Goal: Task Accomplishment & Management: Manage account settings

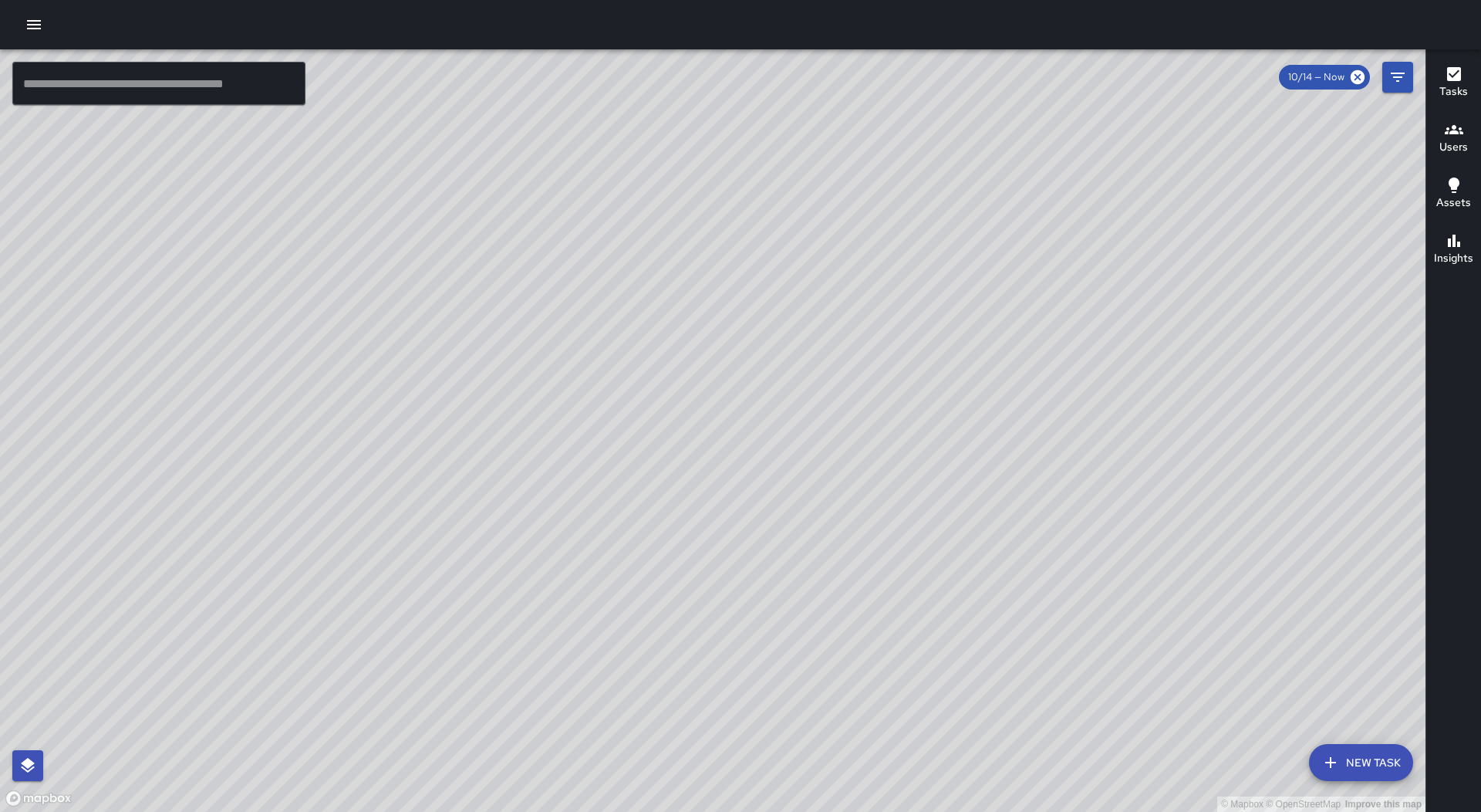
click at [23, 27] on button "button" at bounding box center [34, 25] width 31 height 31
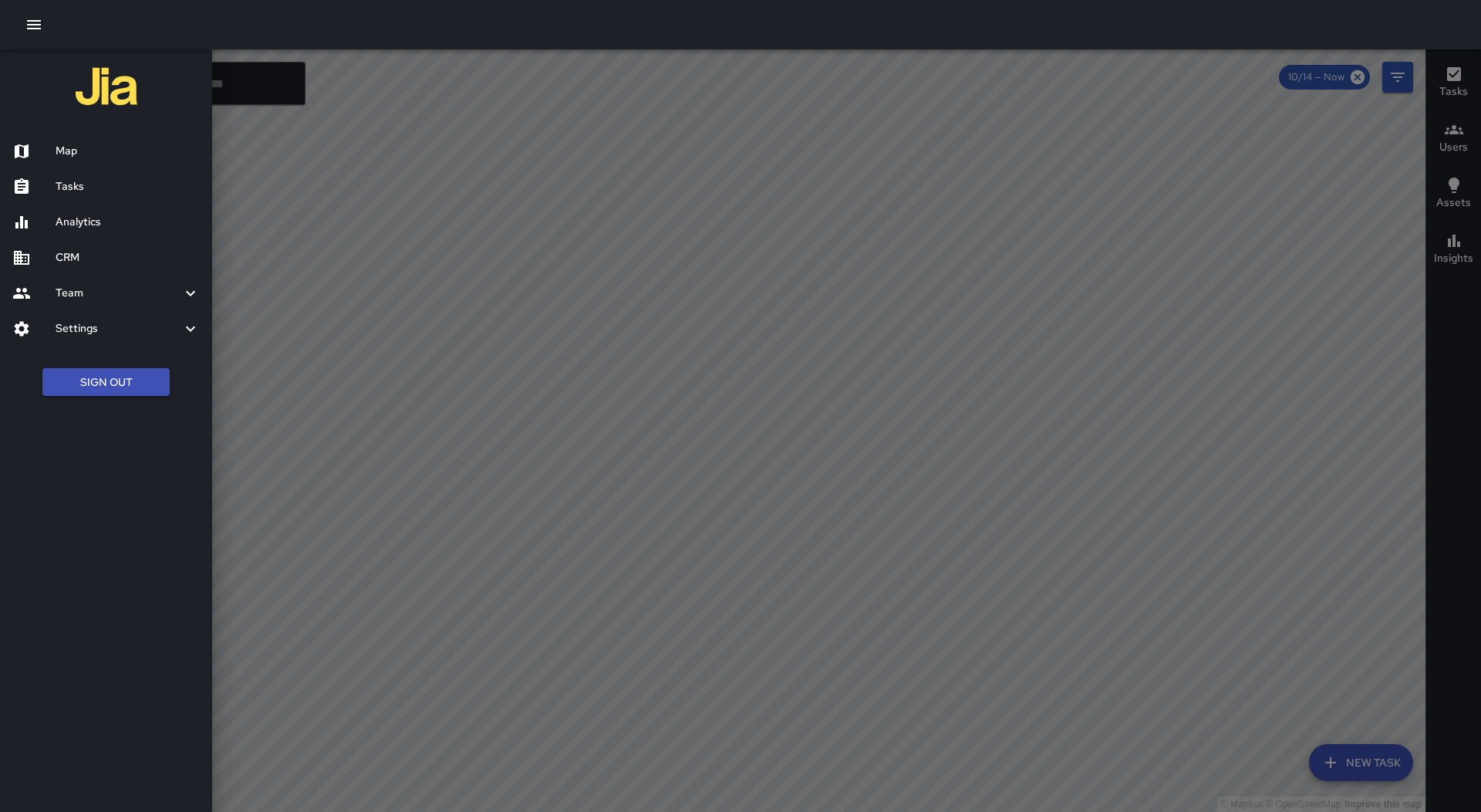
click at [107, 182] on h6 "Tasks" at bounding box center [127, 187] width 144 height 17
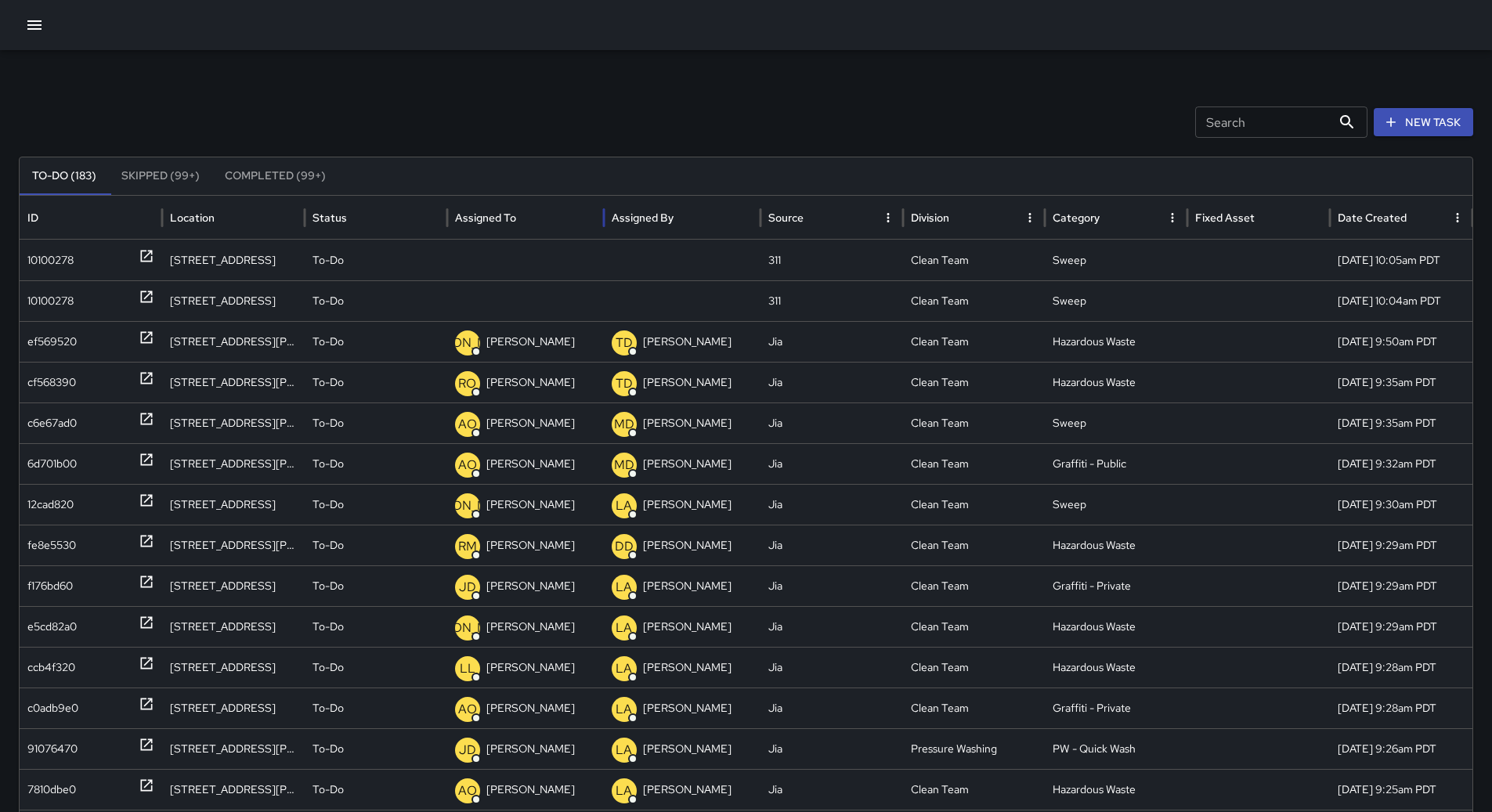
click at [532, 231] on div "Assigned To" at bounding box center [525, 217] width 141 height 43
click at [100, 262] on div "10100278" at bounding box center [91, 260] width 127 height 40
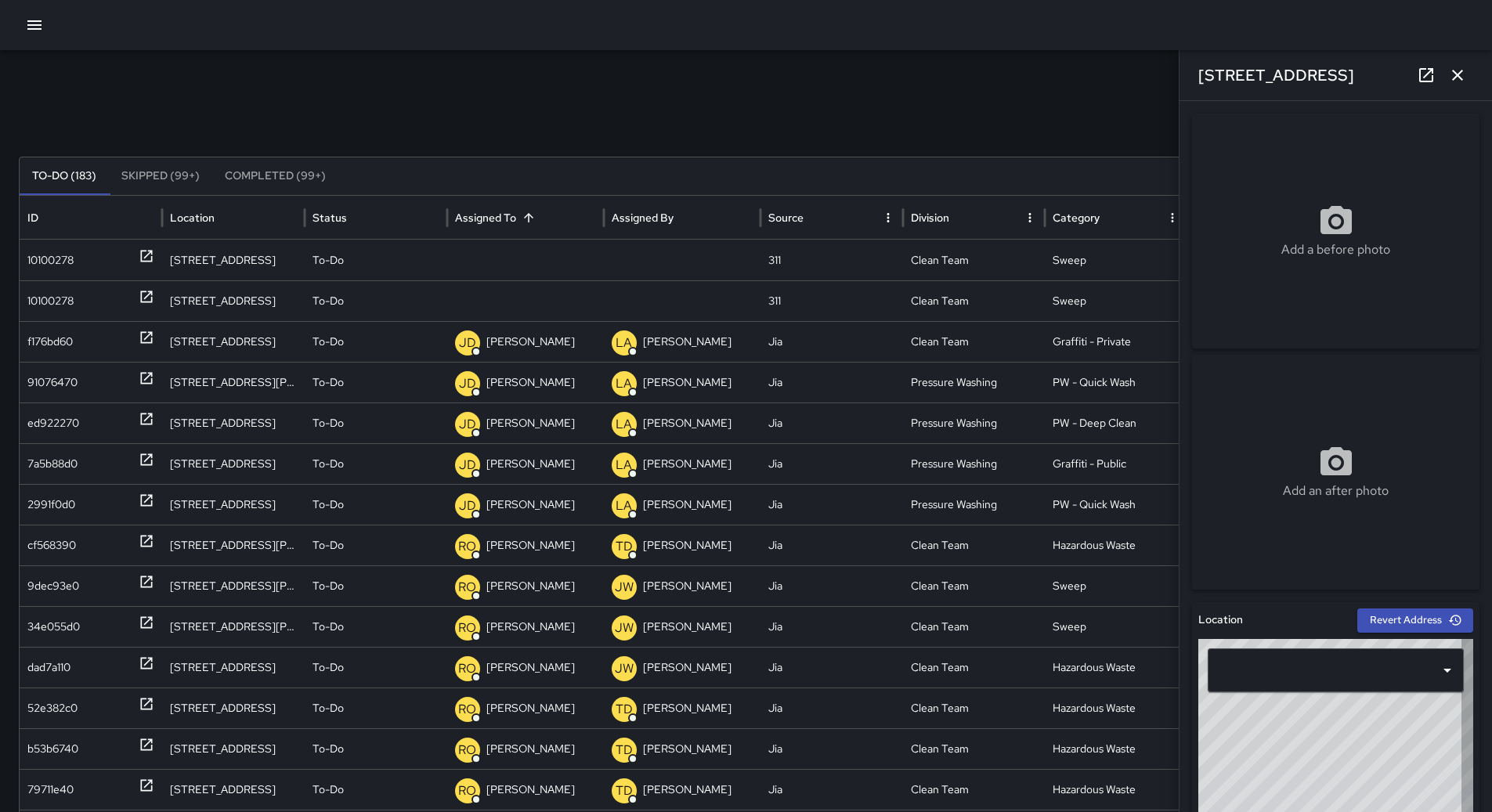
type input "**********"
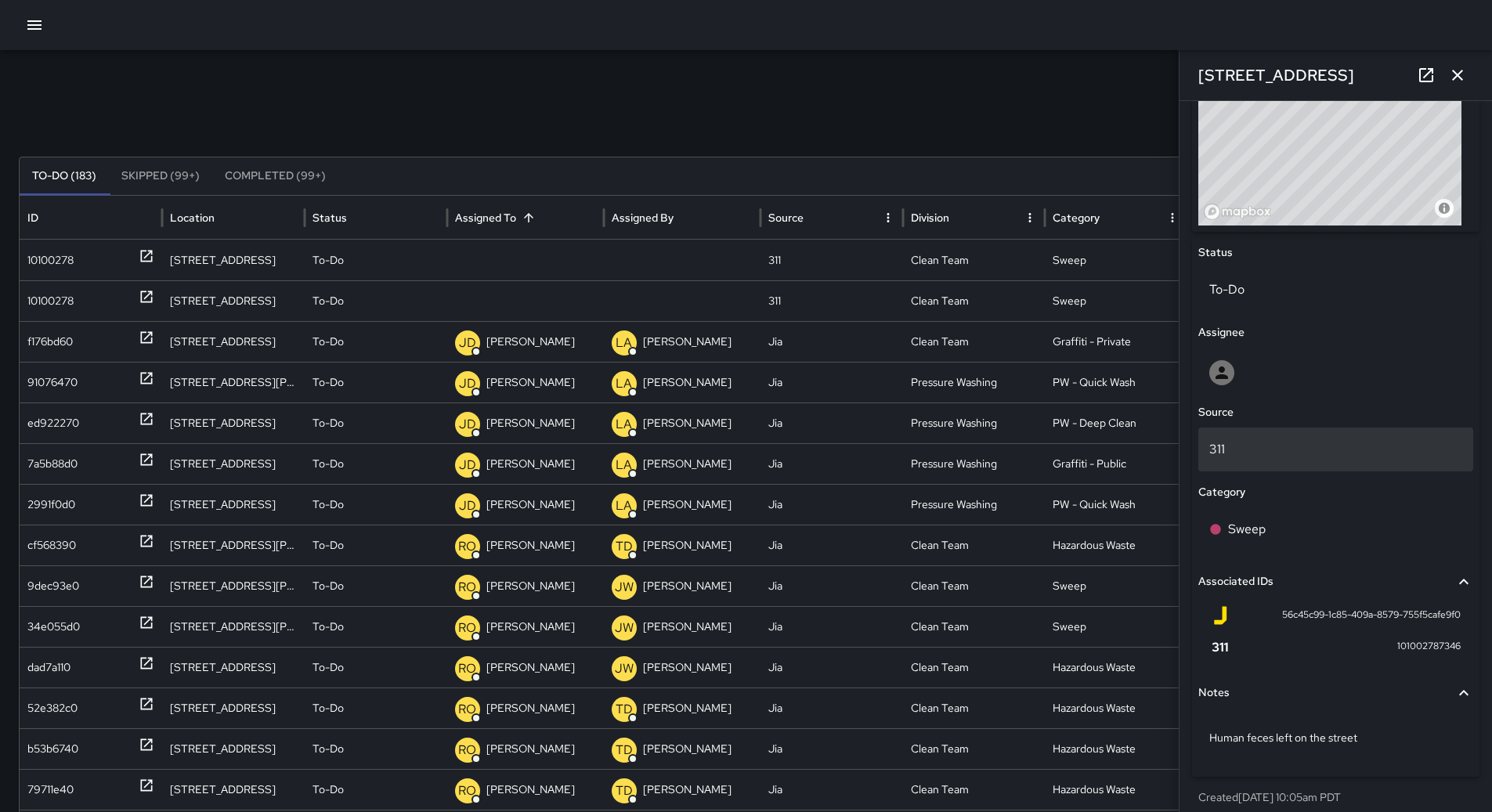
scroll to position [621, 0]
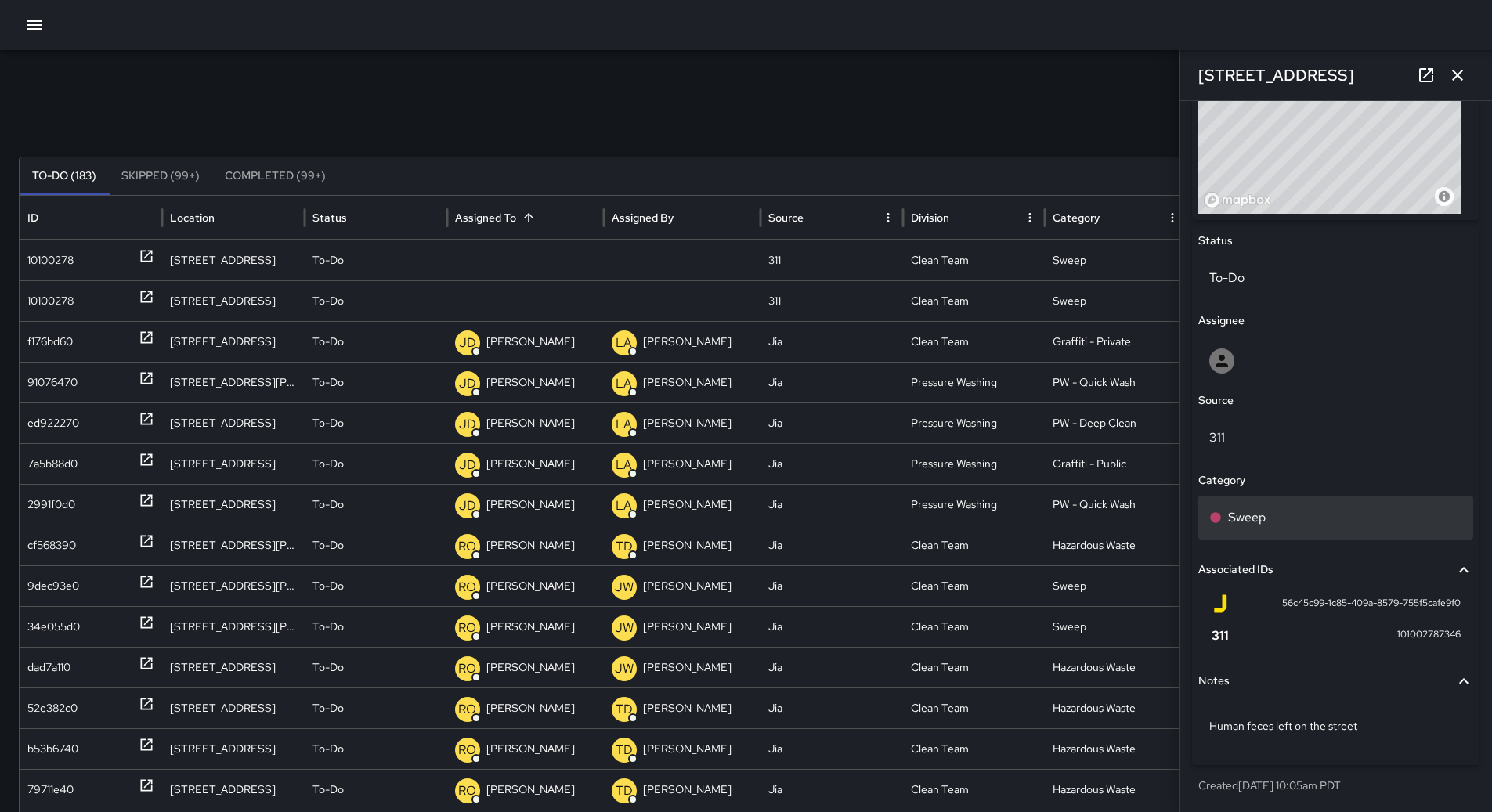
click at [1271, 509] on div "Sweep" at bounding box center [1336, 517] width 253 height 18
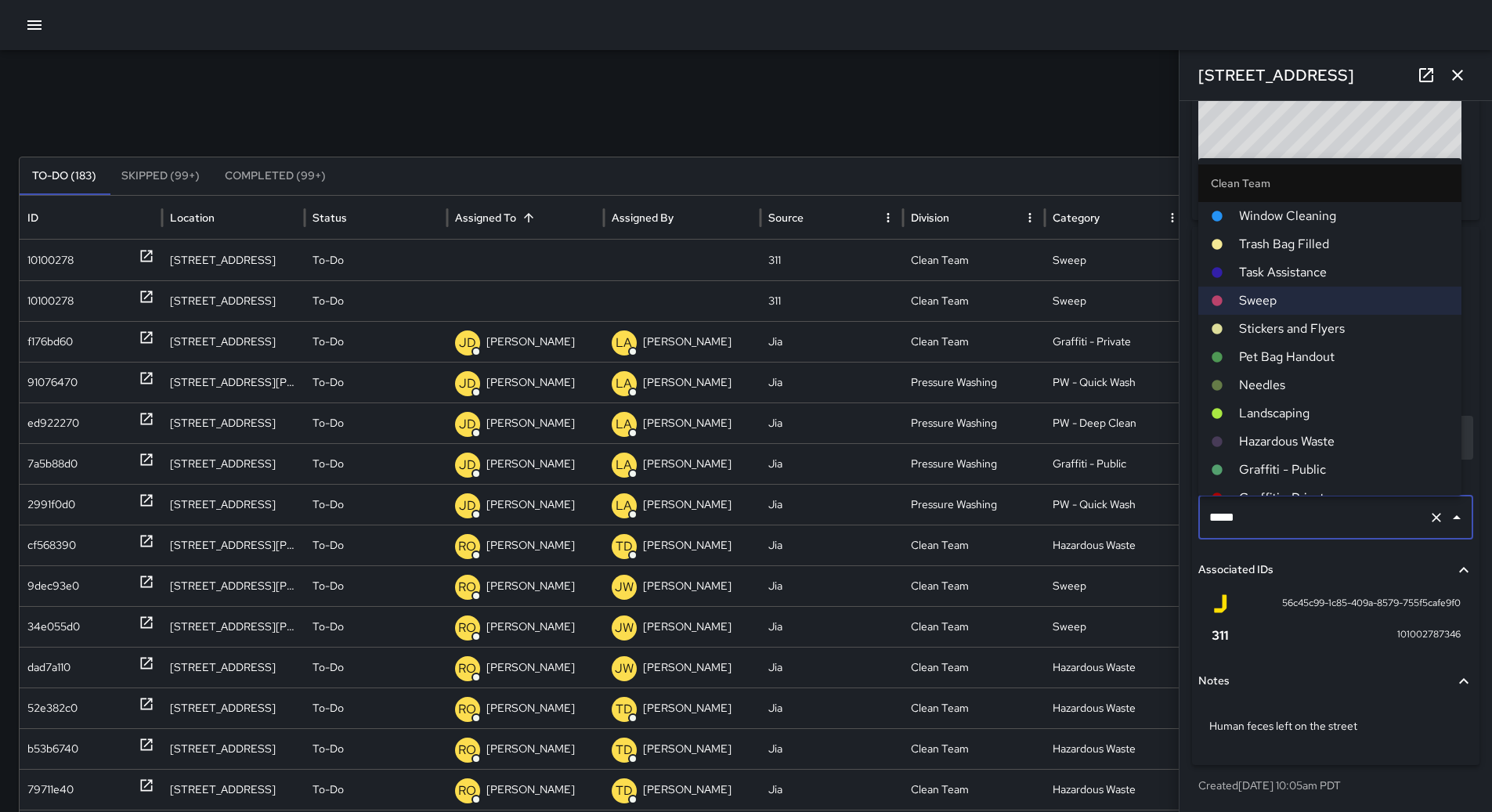
click at [1273, 434] on span "Hazardous Waste" at bounding box center [1343, 442] width 210 height 18
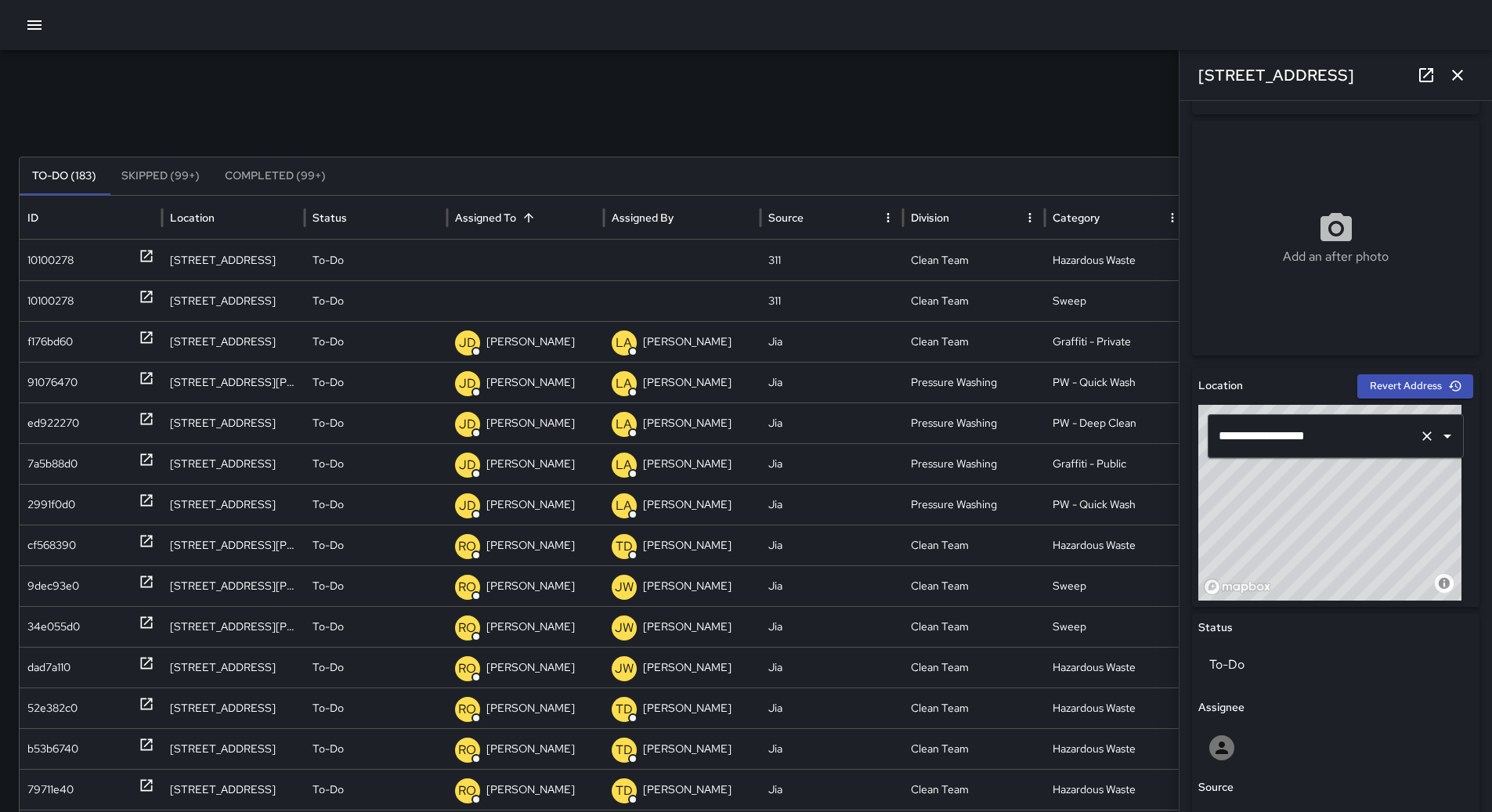
scroll to position [229, 0]
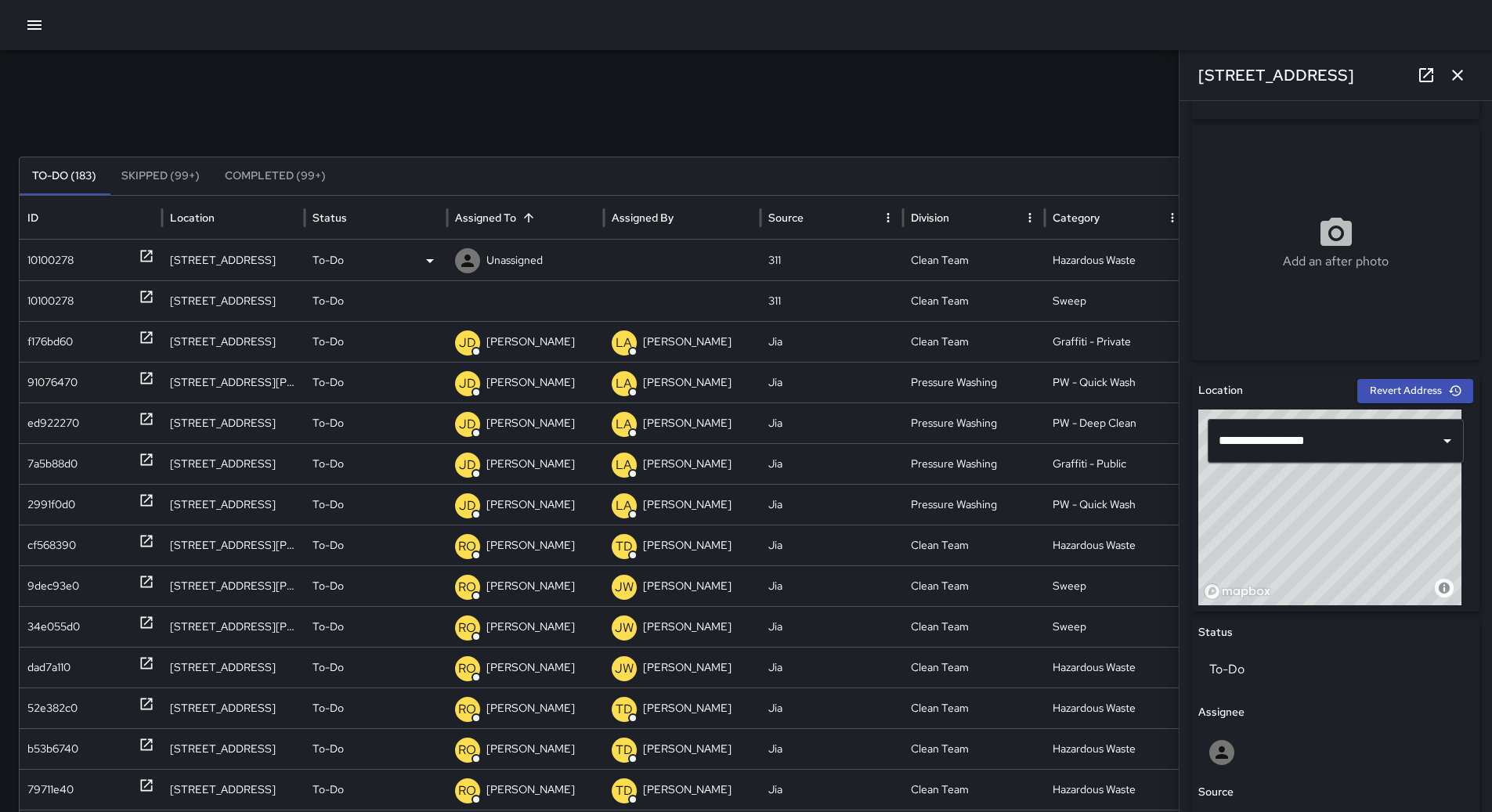
click at [490, 270] on p "Unassigned" at bounding box center [514, 260] width 56 height 40
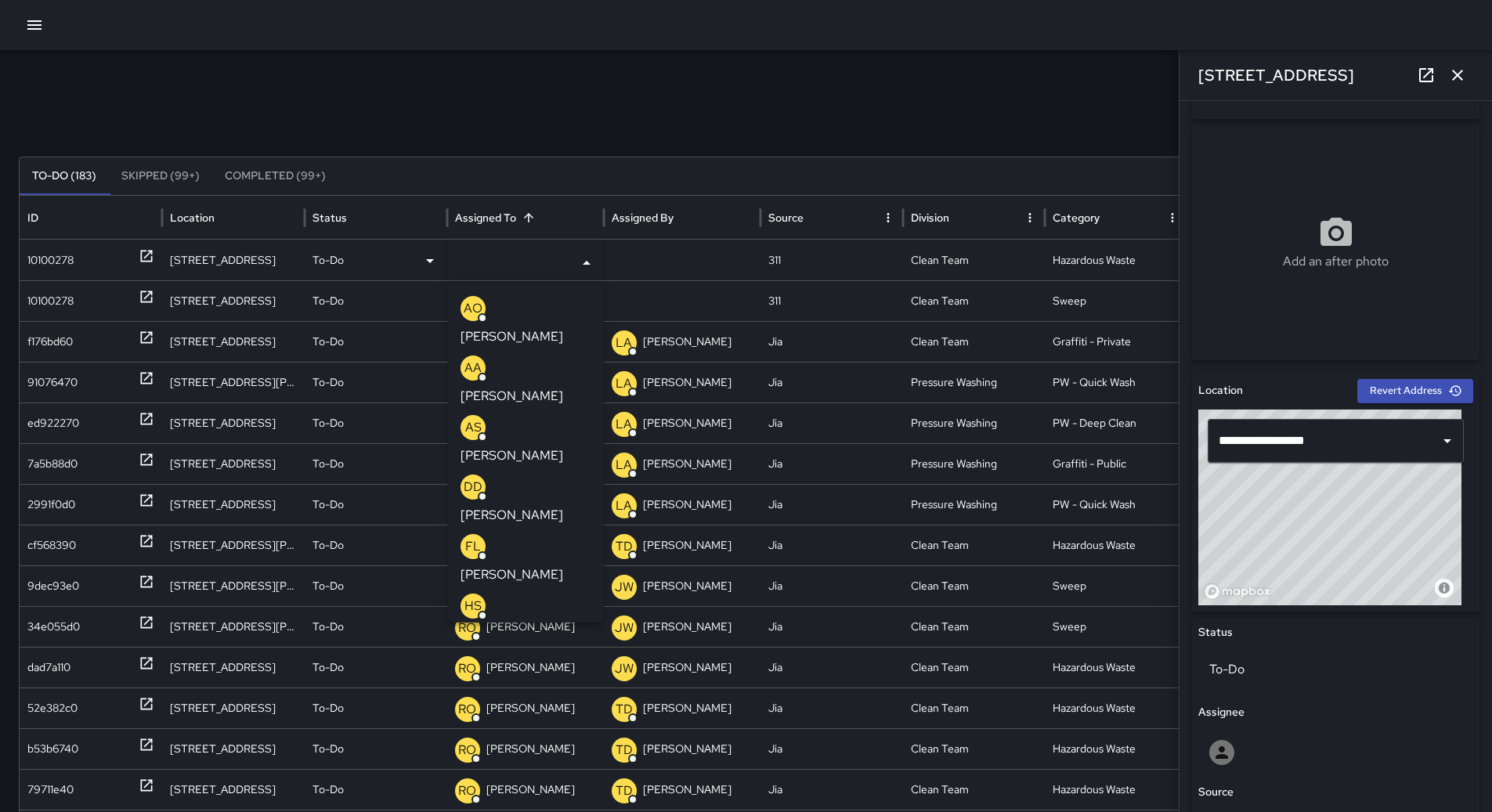
click at [518, 446] on p "[PERSON_NAME]" at bounding box center [511, 455] width 103 height 18
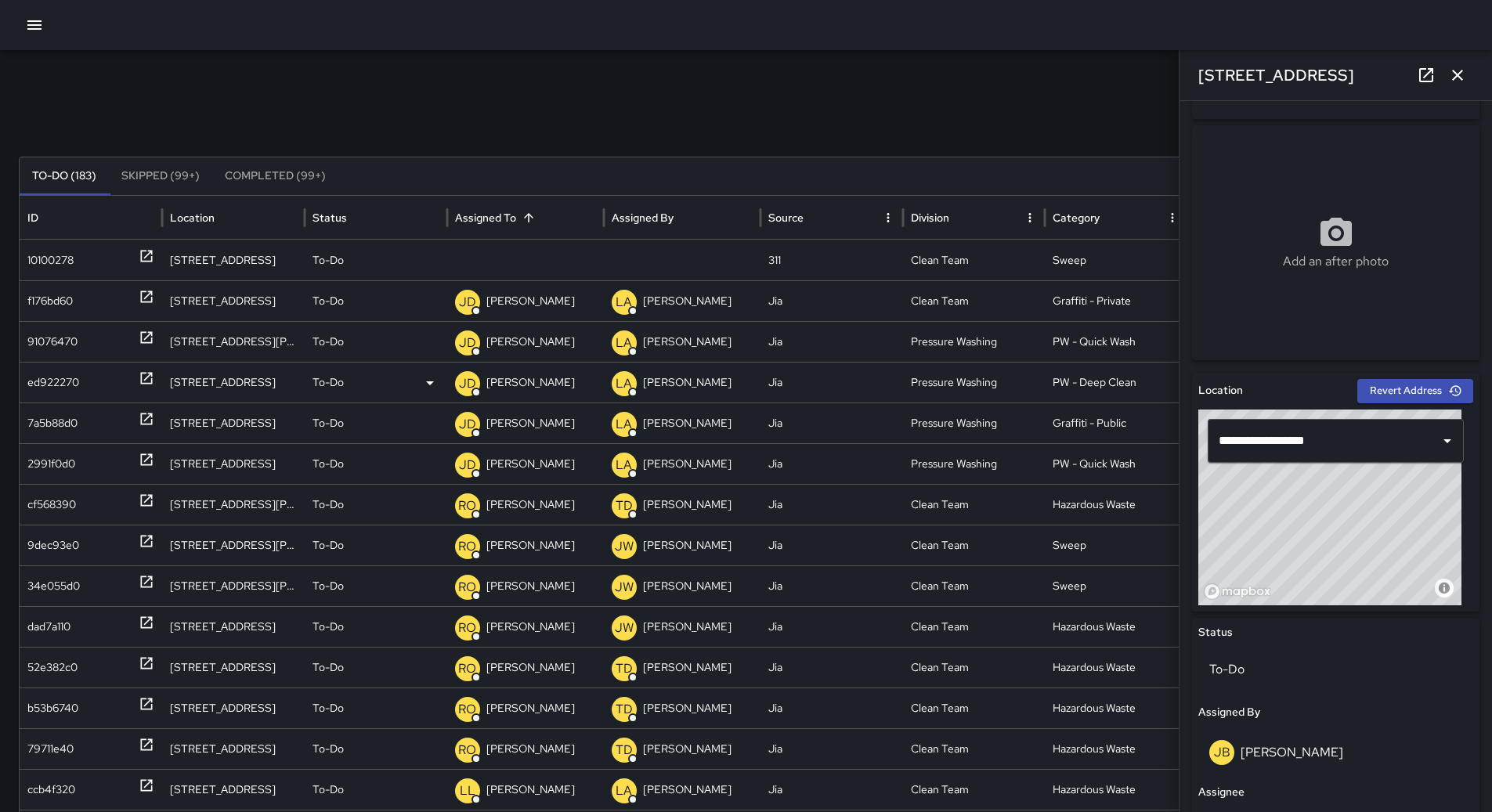
scroll to position [0, 0]
click at [75, 270] on div "10100278" at bounding box center [91, 260] width 127 height 40
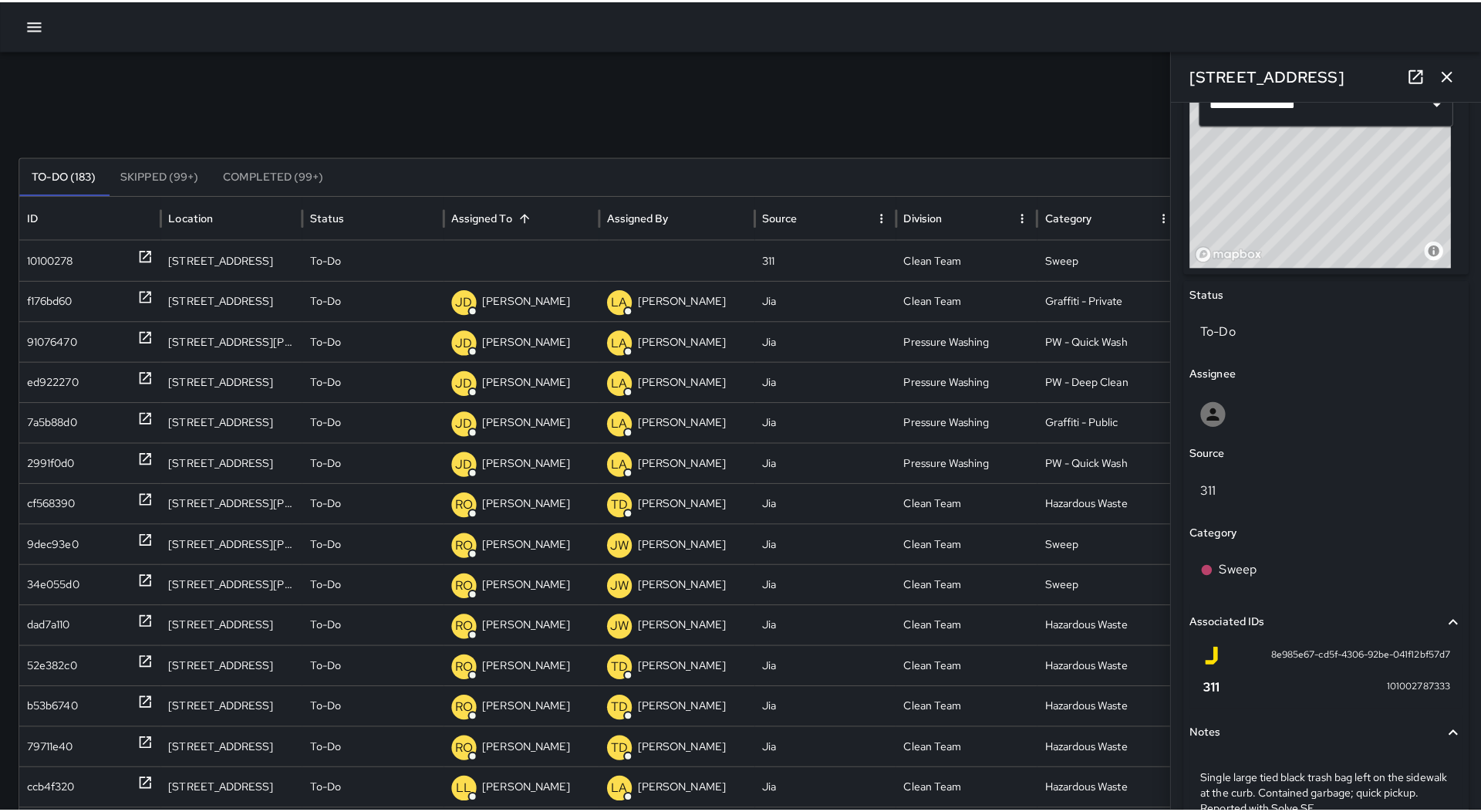
scroll to position [643, 0]
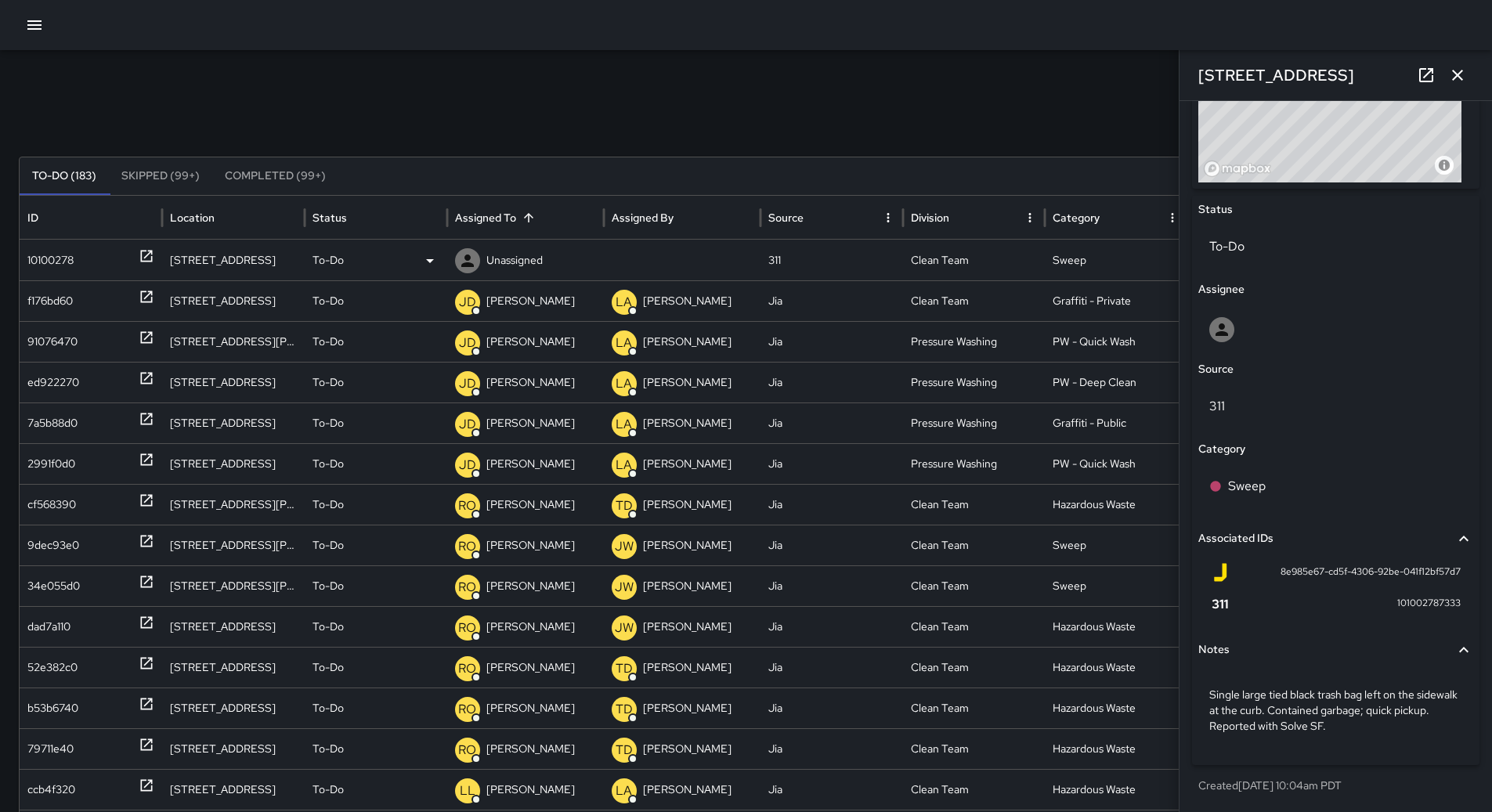
click at [418, 259] on div "To-Do" at bounding box center [375, 260] width 127 height 40
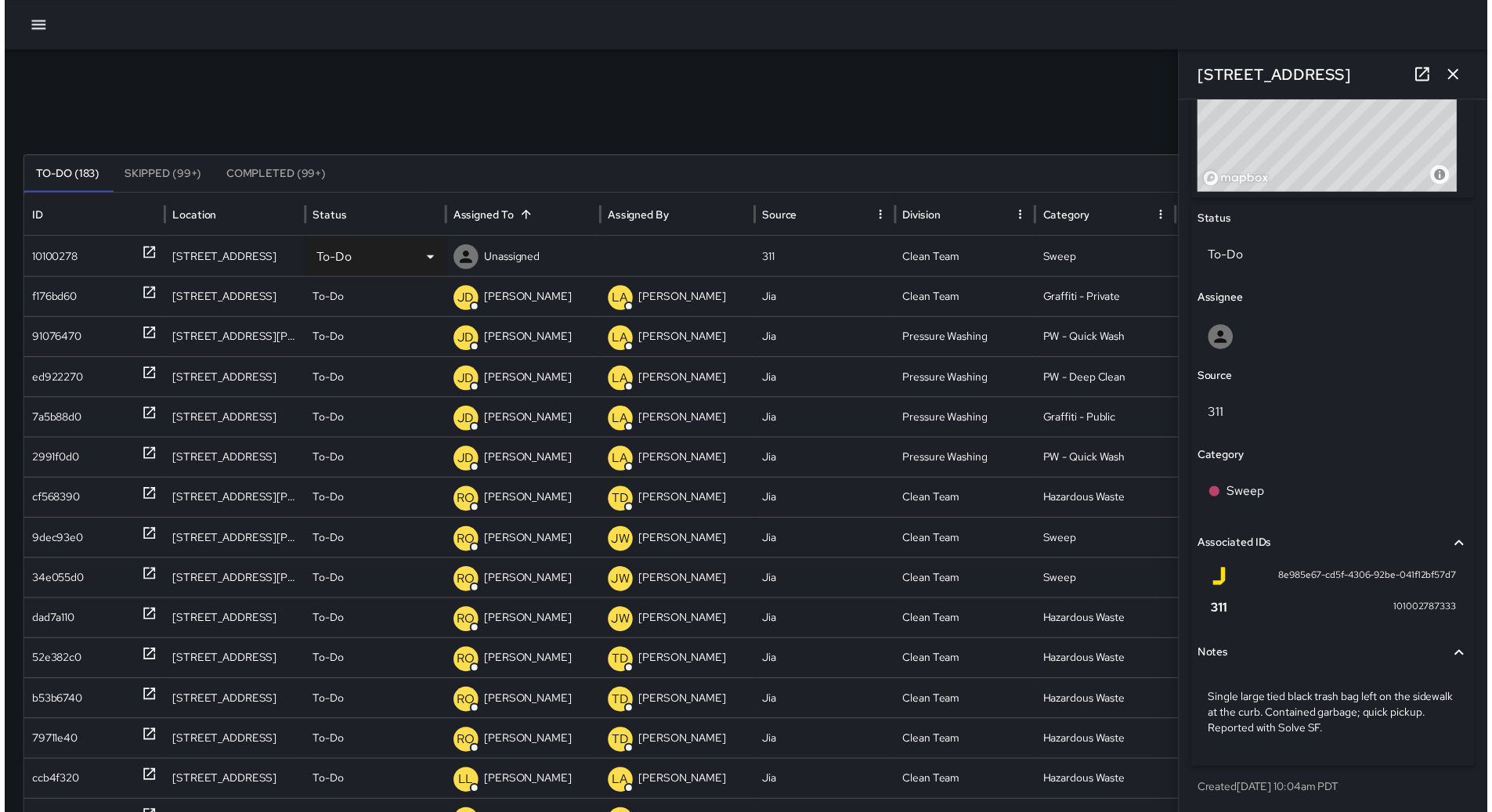
scroll to position [640, 0]
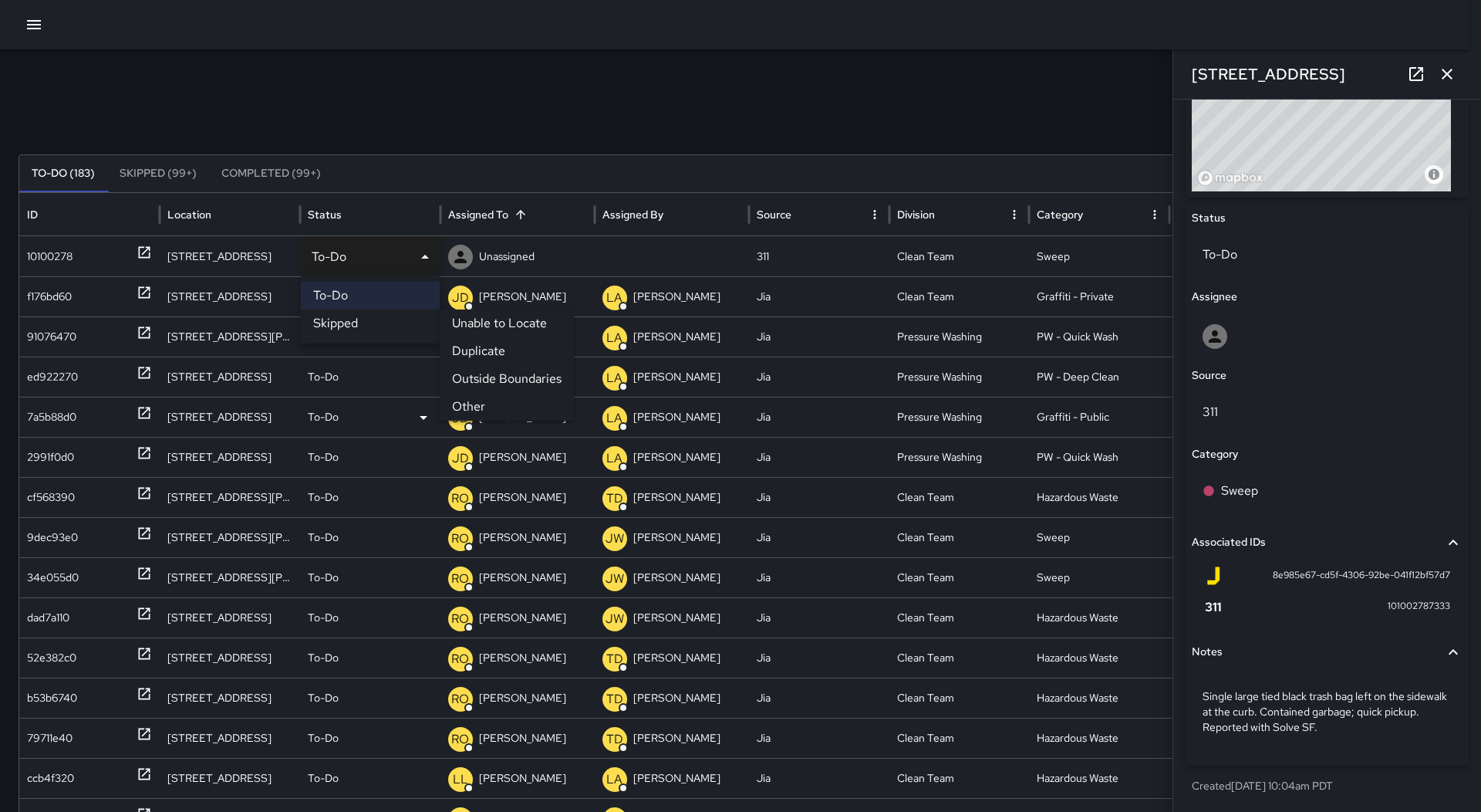
click at [522, 408] on li "Other" at bounding box center [506, 406] width 134 height 28
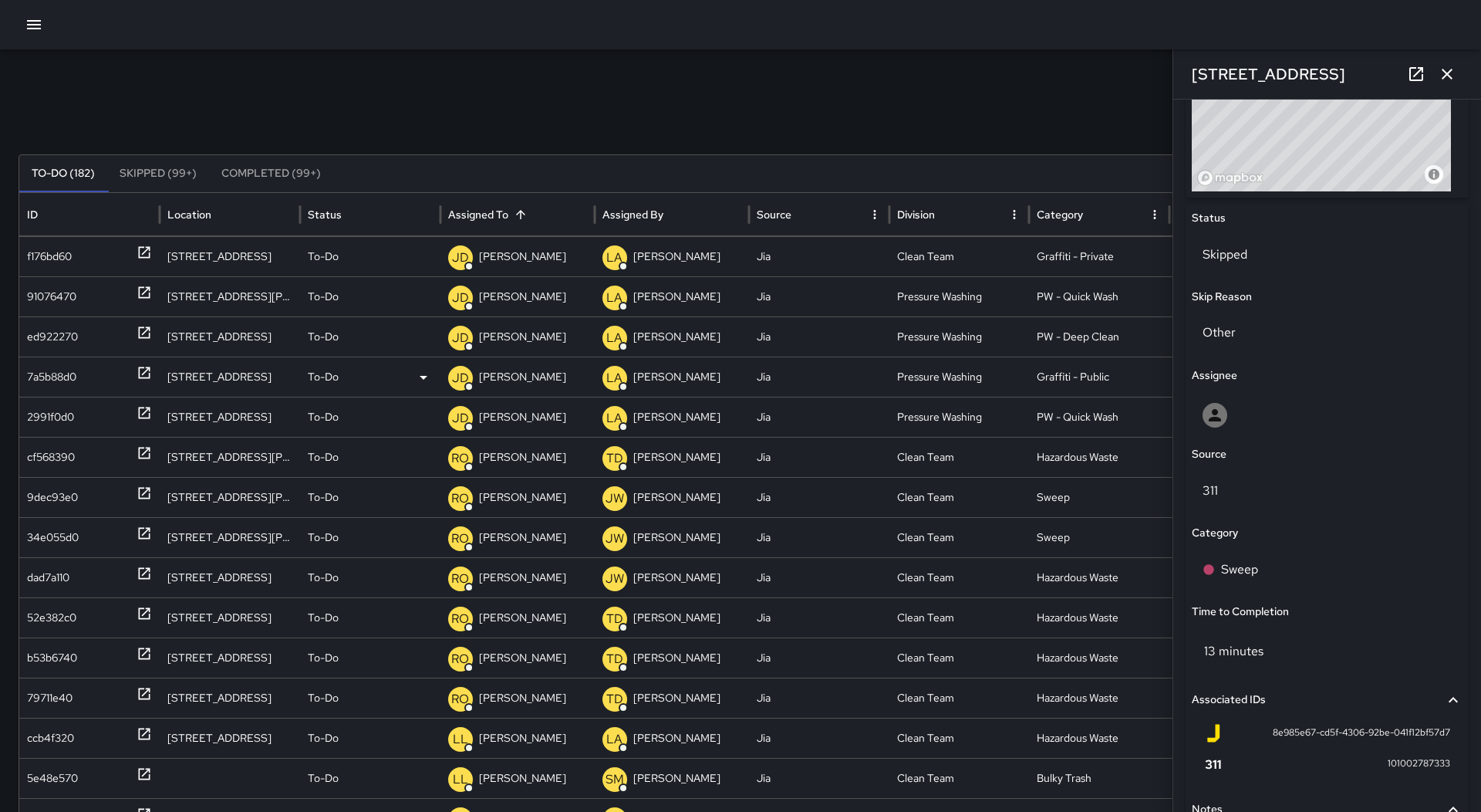
scroll to position [643, 0]
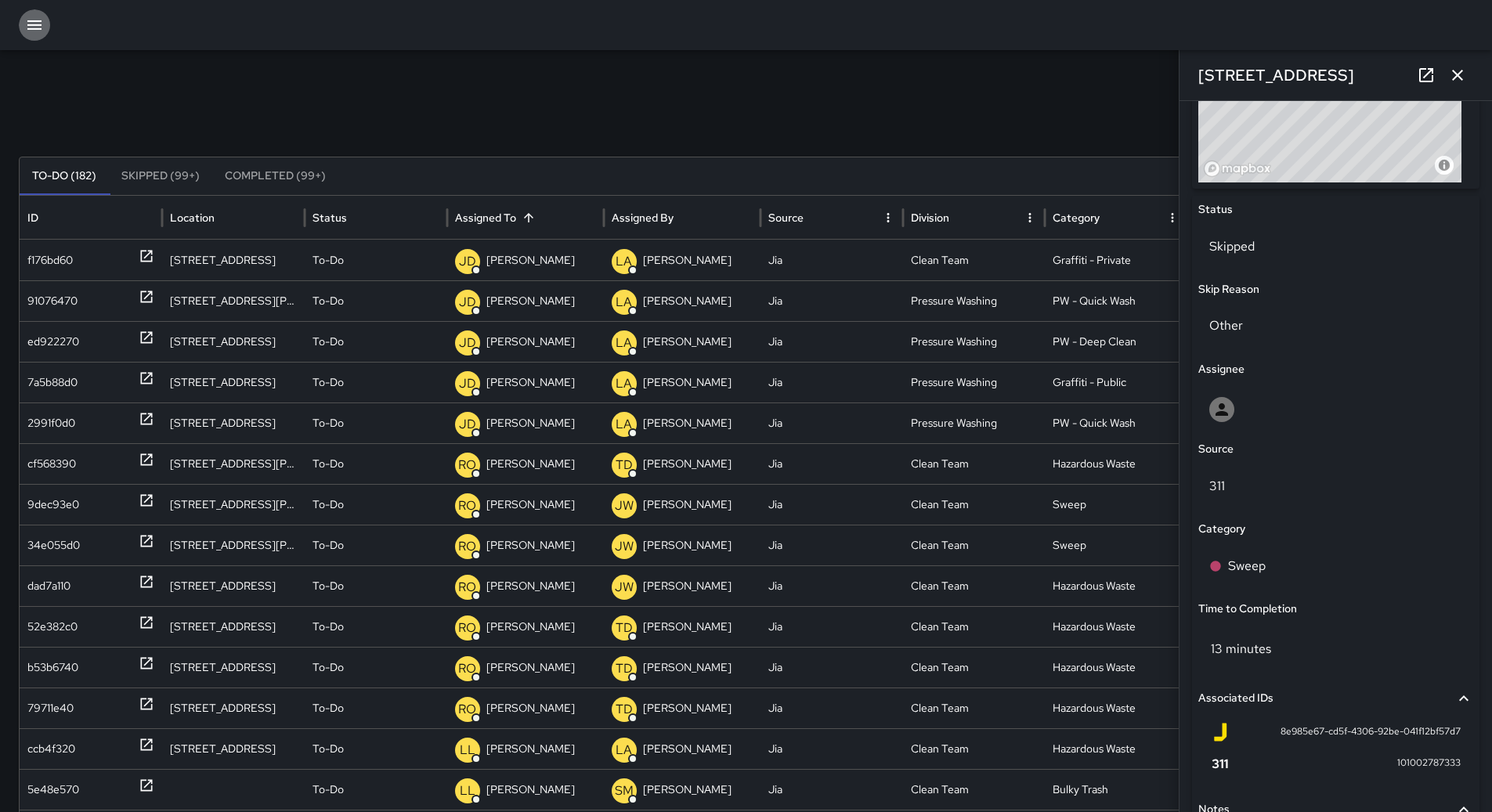
click at [42, 29] on icon "button" at bounding box center [34, 25] width 18 height 18
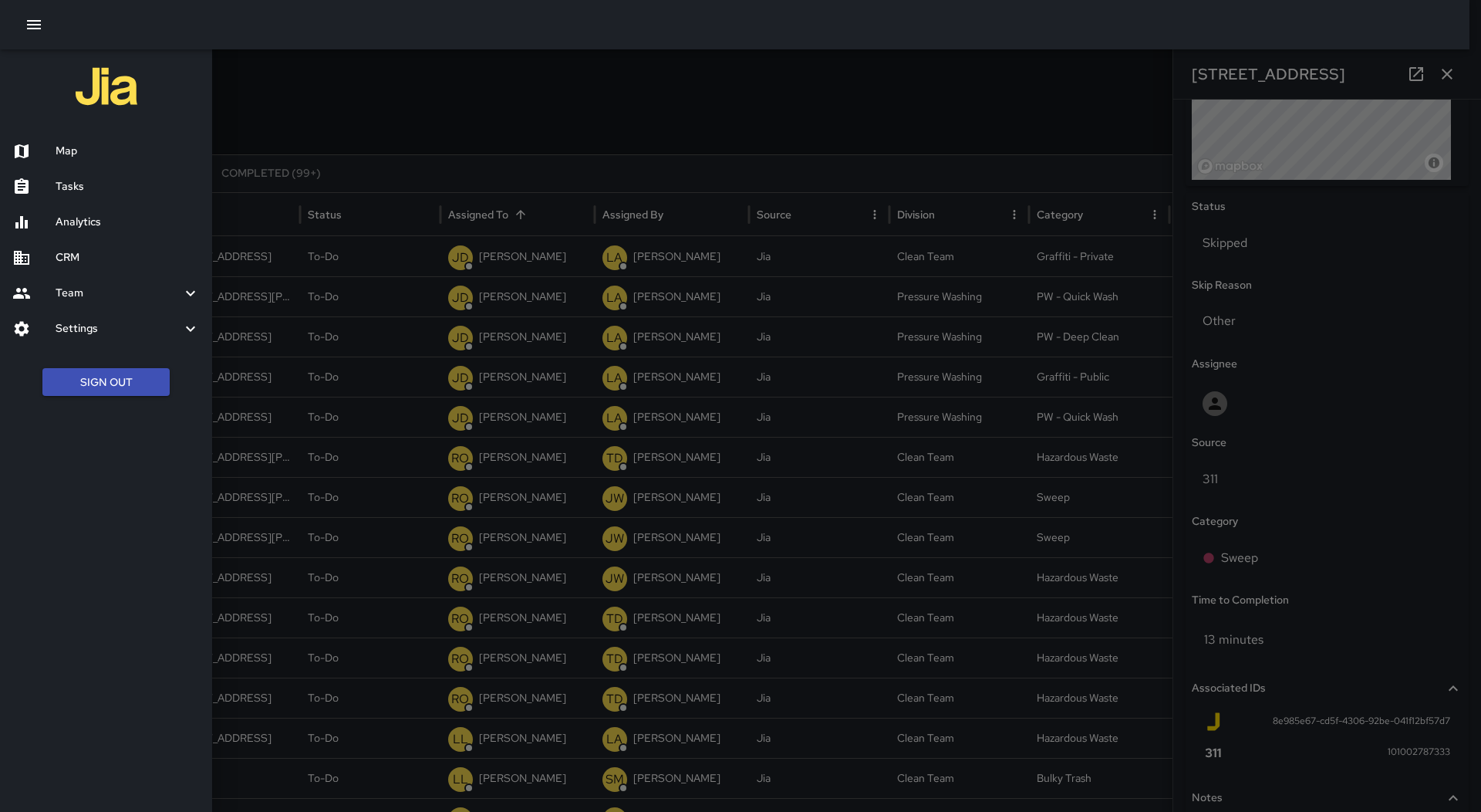
click at [76, 155] on h6 "Map" at bounding box center [127, 151] width 144 height 17
